Goal: Task Accomplishment & Management: Manage account settings

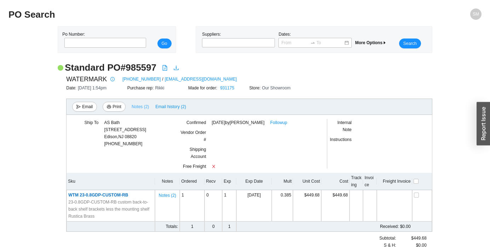
click at [142, 108] on span "Notes ( 2 )" at bounding box center [140, 106] width 17 height 7
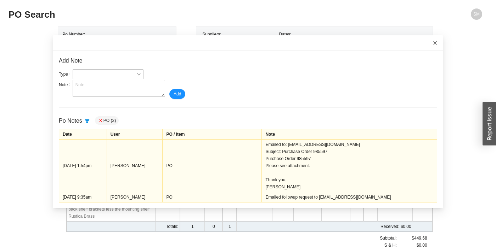
click at [432, 45] on icon "close" at bounding box center [434, 43] width 5 height 5
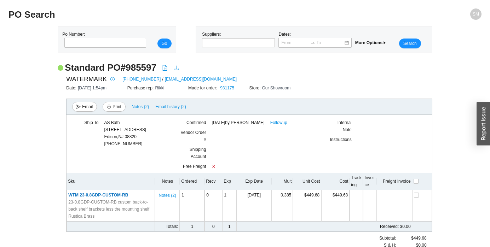
click at [136, 67] on h2 "Standard PO # 985597" at bounding box center [111, 68] width 92 height 12
click at [137, 67] on h2 "Standard PO # 985597" at bounding box center [111, 68] width 92 height 12
copy h2 "985597"
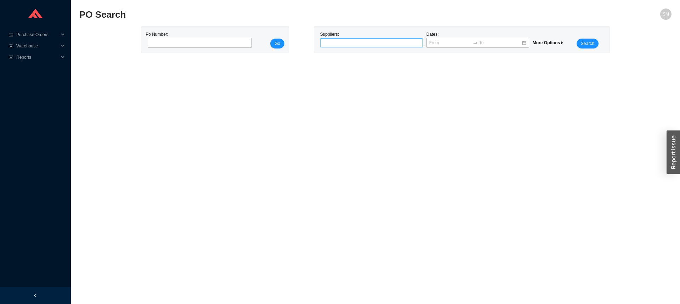
click at [387, 41] on div at bounding box center [368, 42] width 94 height 7
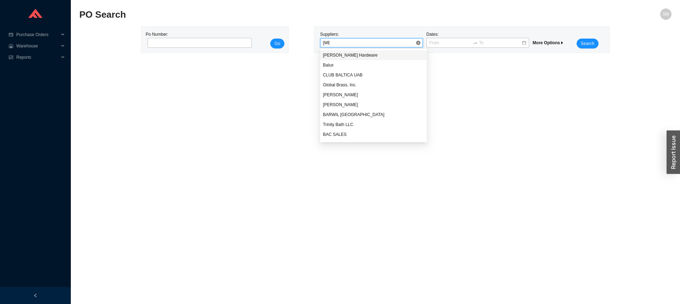
type input "balu"
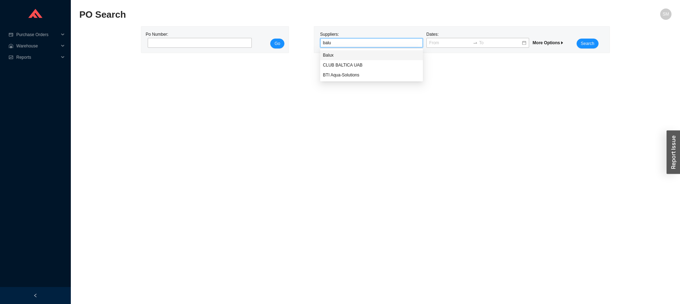
click at [394, 56] on div "Balux" at bounding box center [371, 55] width 97 height 6
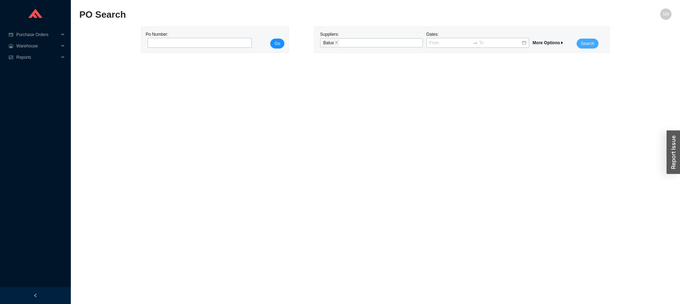
click at [581, 45] on span "Search" at bounding box center [587, 43] width 13 height 7
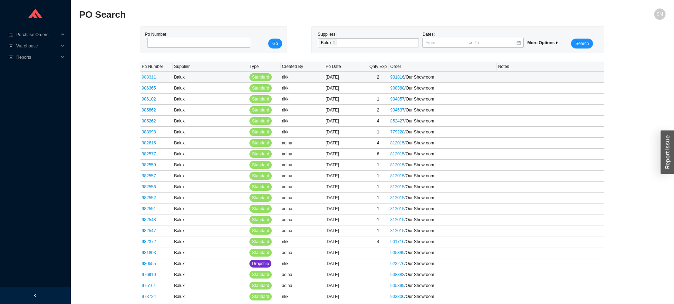
click at [151, 76] on link "988311" at bounding box center [149, 77] width 14 height 5
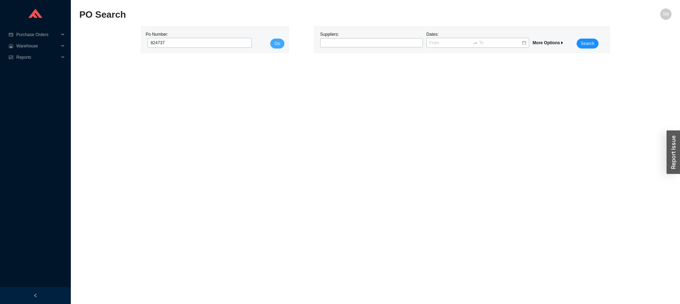
type input "824737"
click at [278, 46] on span "Go" at bounding box center [277, 43] width 6 height 7
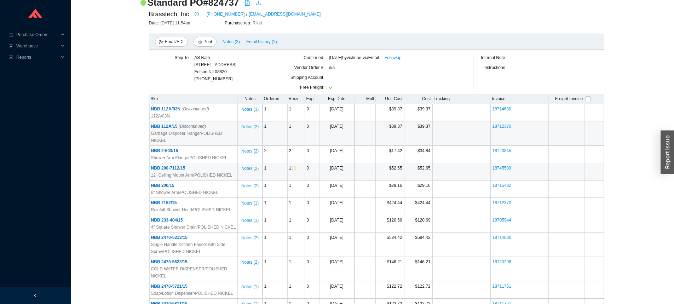
scroll to position [142, 0]
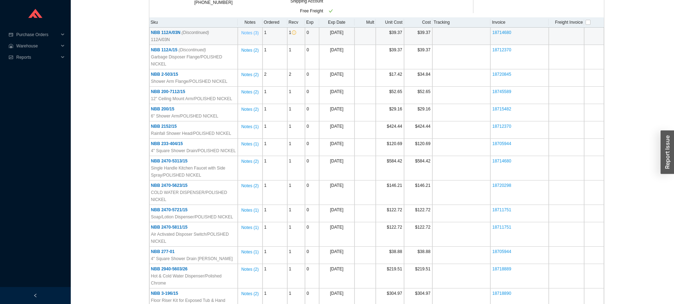
click at [258, 31] on span "Notes ( 3 )" at bounding box center [249, 32] width 17 height 7
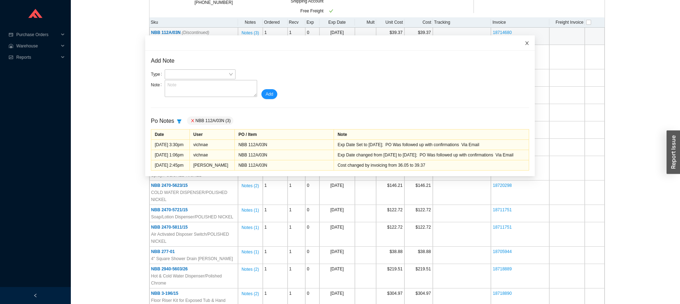
click at [524, 41] on icon "close" at bounding box center [526, 43] width 5 height 5
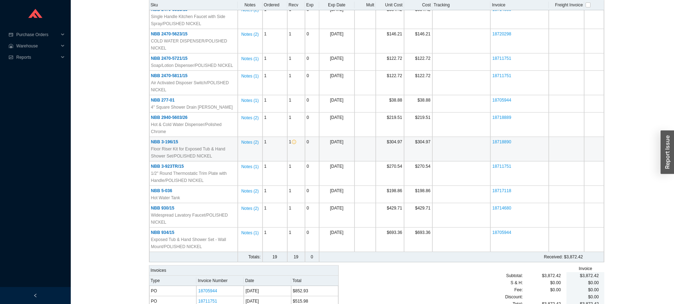
scroll to position [381, 0]
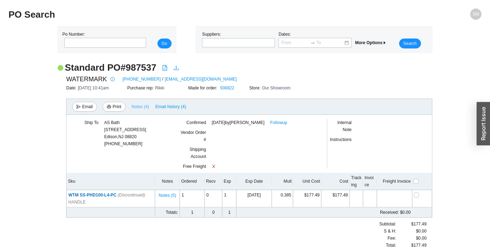
click at [143, 103] on span "Notes ( 4 )" at bounding box center [140, 106] width 17 height 7
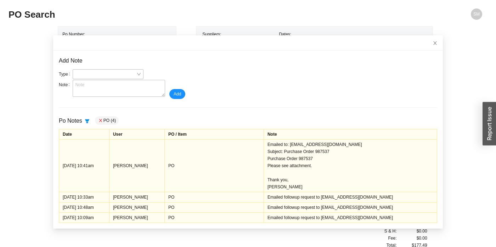
drag, startPoint x: 471, startPoint y: 97, endPoint x: 466, endPoint y: 96, distance: 5.4
click at [468, 96] on div "Standard PO # 987537 WATERMARK 718-257-2800 / ORDERS@WATERMARK-DESIGNS.COM Date…" at bounding box center [244, 159] width 473 height 195
drag, startPoint x: 428, startPoint y: 42, endPoint x: 422, endPoint y: 44, distance: 6.7
click at [432, 41] on icon "close" at bounding box center [434, 43] width 5 height 5
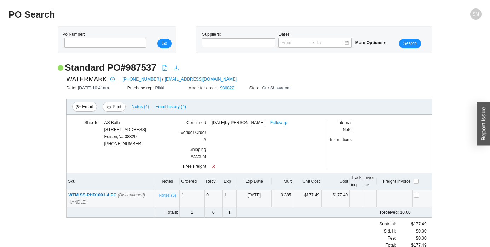
click at [169, 197] on span "Notes ( 5 )" at bounding box center [167, 195] width 17 height 7
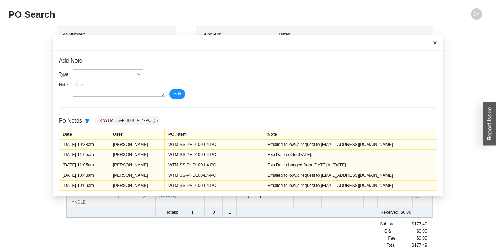
click at [427, 46] on span "Close" at bounding box center [435, 43] width 16 height 16
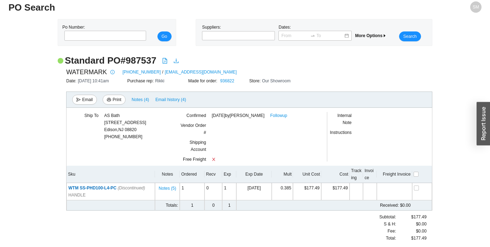
scroll to position [9, 0]
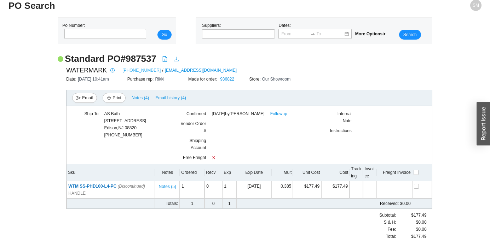
click at [138, 69] on link "718-257-2800" at bounding box center [142, 70] width 38 height 7
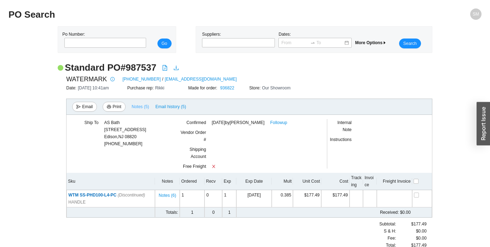
click at [138, 107] on span "Notes ( 5 )" at bounding box center [140, 106] width 17 height 7
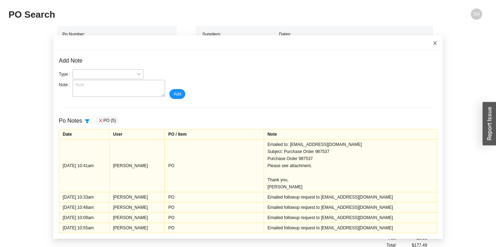
click at [427, 42] on span "Close" at bounding box center [435, 43] width 16 height 16
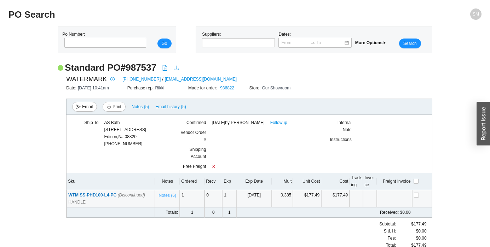
click at [161, 196] on span "Notes ( 6 )" at bounding box center [167, 195] width 17 height 7
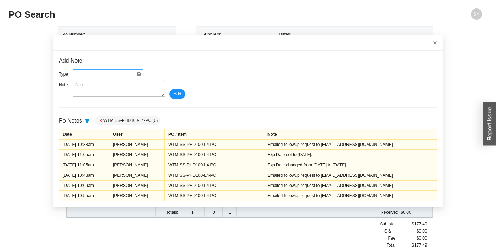
click at [96, 75] on span at bounding box center [107, 74] width 65 height 9
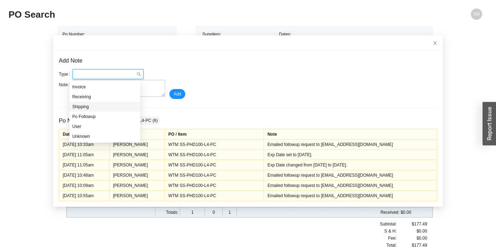
click at [89, 109] on div "Shipping" at bounding box center [104, 107] width 65 height 6
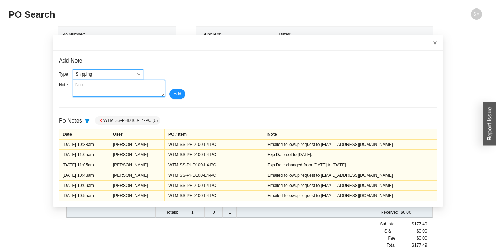
click at [81, 85] on textarea at bounding box center [119, 88] width 92 height 17
type textarea "s"
click at [126, 85] on textarea "Still in production. ESD" at bounding box center [119, 88] width 92 height 17
type textarea "Still in production. ESD 10/9"
click at [174, 97] on span "Add" at bounding box center [176, 94] width 7 height 7
